Goal: Transaction & Acquisition: Download file/media

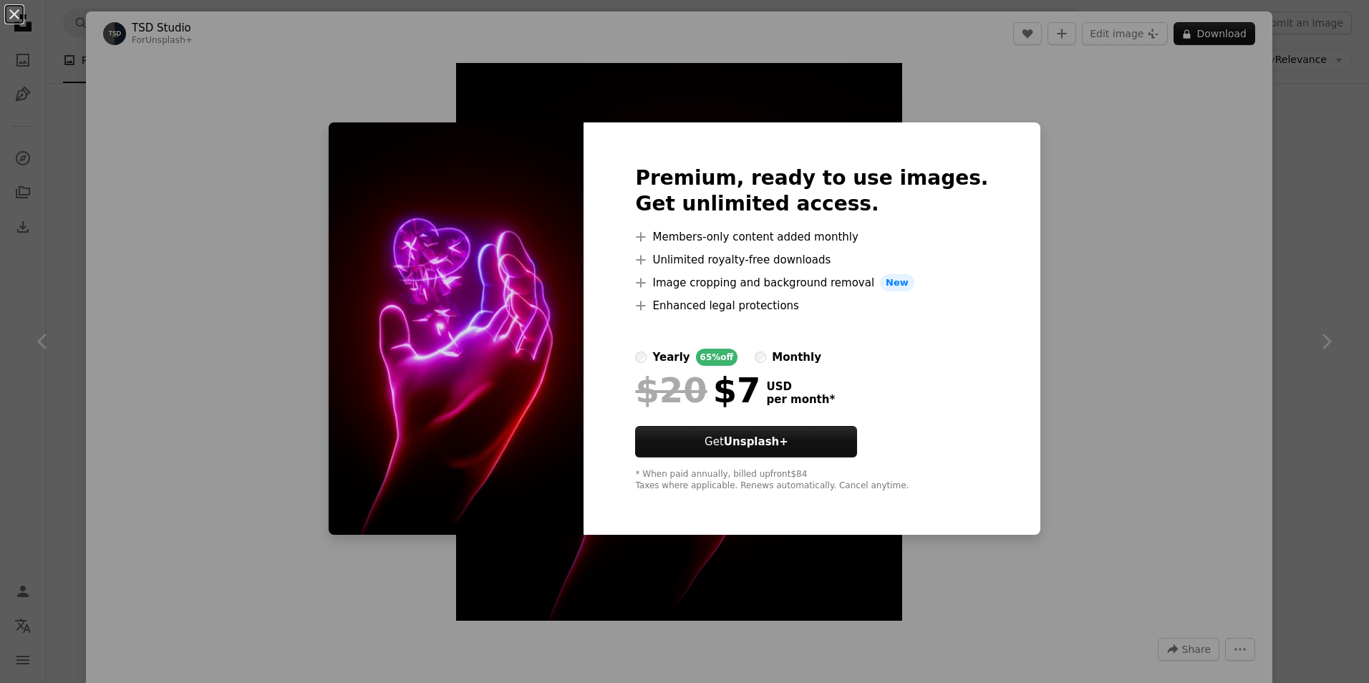
scroll to position [7517, 0]
click at [777, 362] on label "monthly" at bounding box center [788, 357] width 67 height 17
click at [1050, 294] on div "An X shape Premium, ready to use images. Get unlimited access. A plus sign Memb…" at bounding box center [684, 341] width 1369 height 683
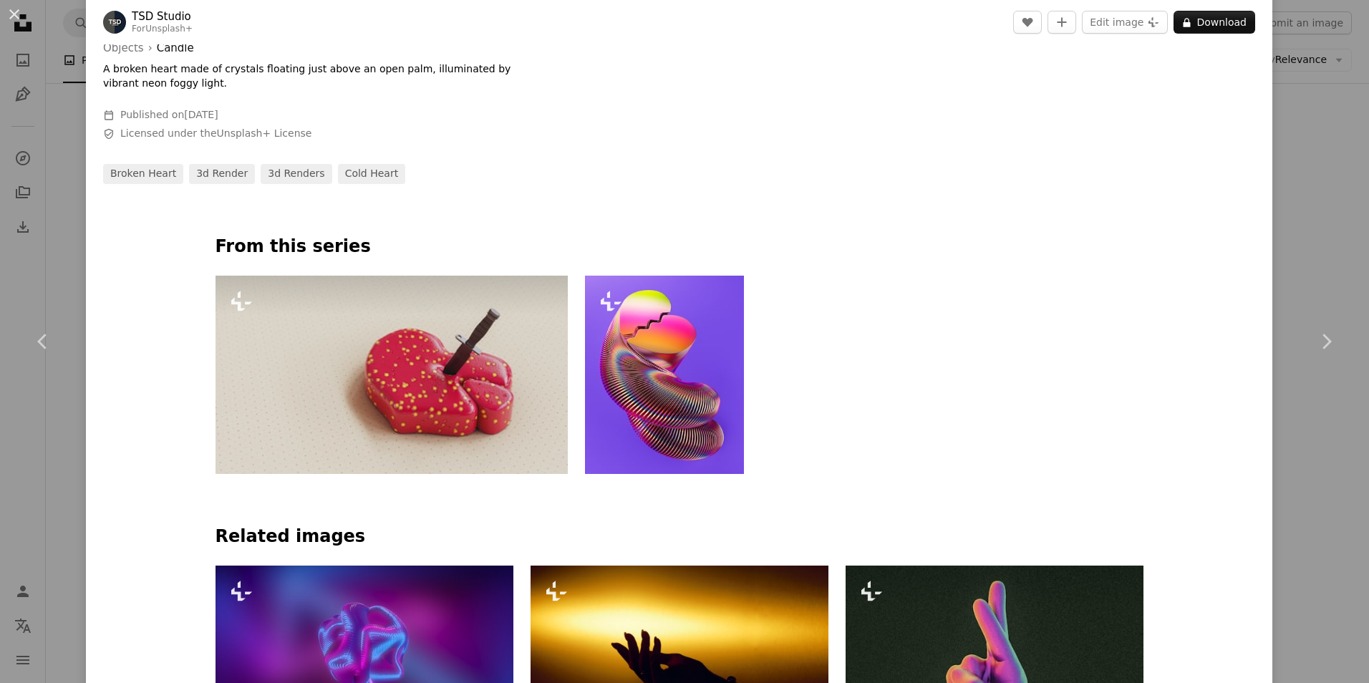
scroll to position [787, 0]
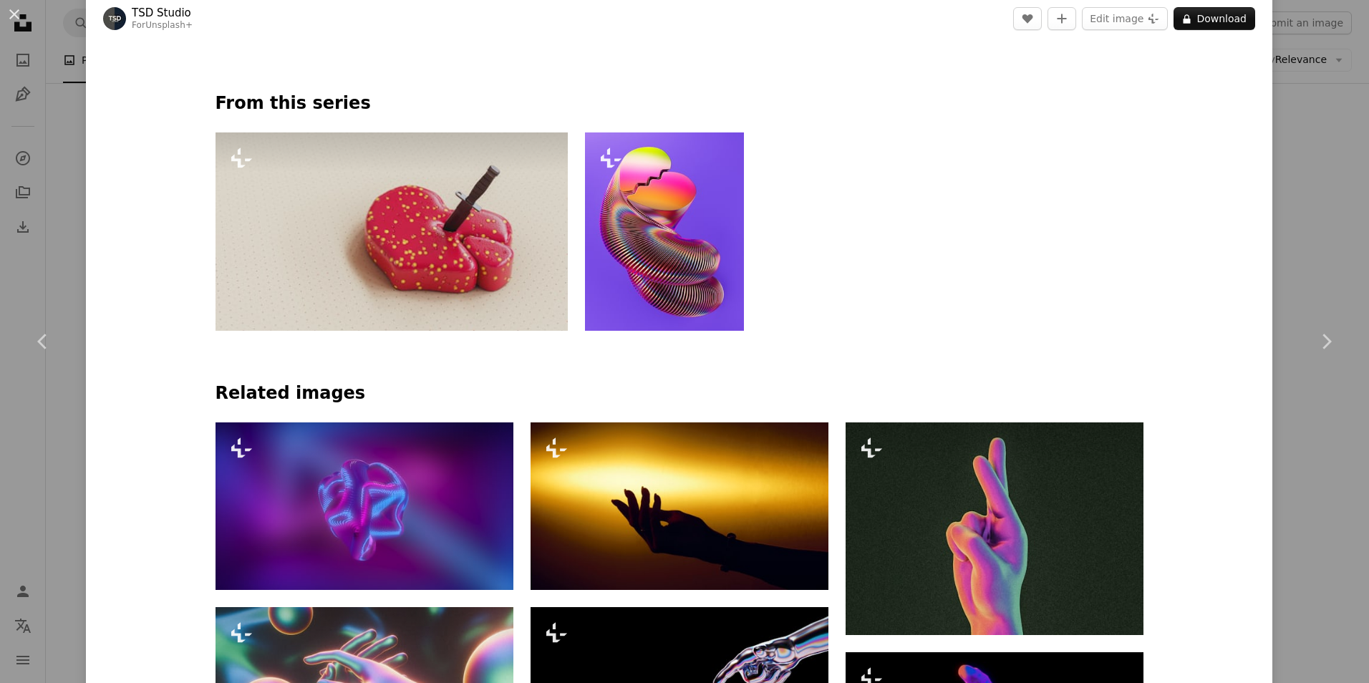
drag, startPoint x: 290, startPoint y: 175, endPoint x: 301, endPoint y: 165, distance: 14.2
